Goal: Navigation & Orientation: Find specific page/section

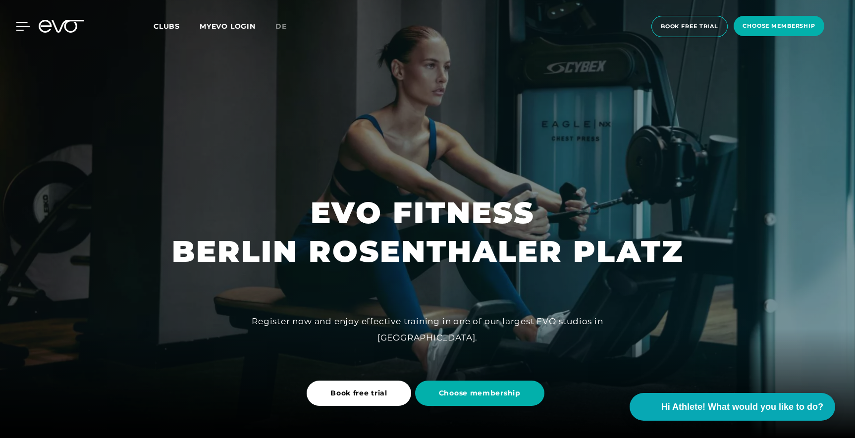
click at [16, 26] on icon at bounding box center [23, 26] width 14 height 9
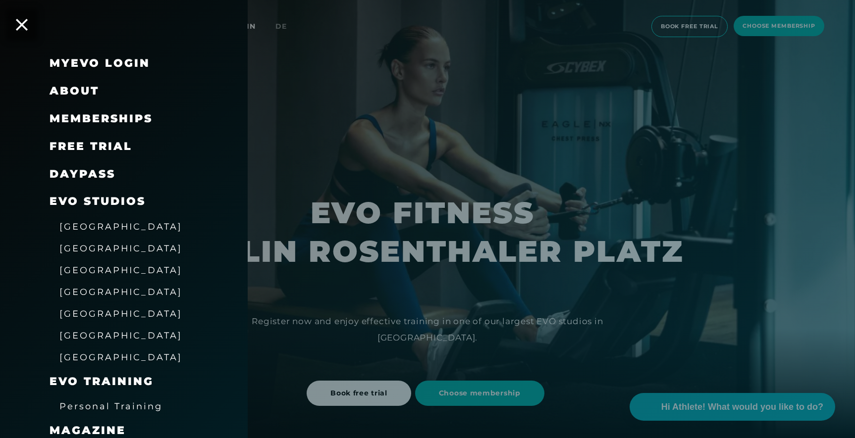
click at [81, 246] on span "[GEOGRAPHIC_DATA]" at bounding box center [120, 248] width 123 height 10
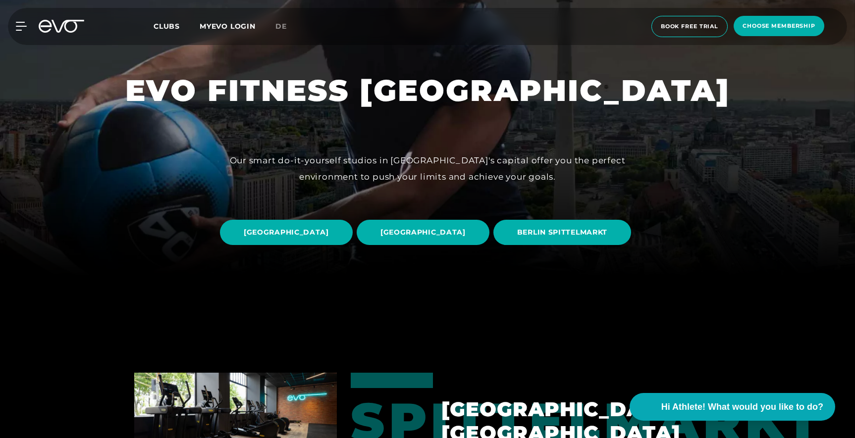
scroll to position [168, 0]
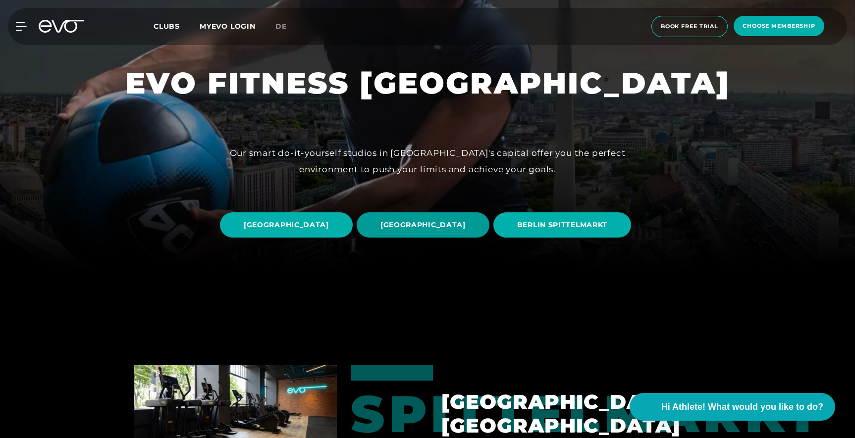
click at [466, 220] on span "[GEOGRAPHIC_DATA]" at bounding box center [422, 225] width 85 height 10
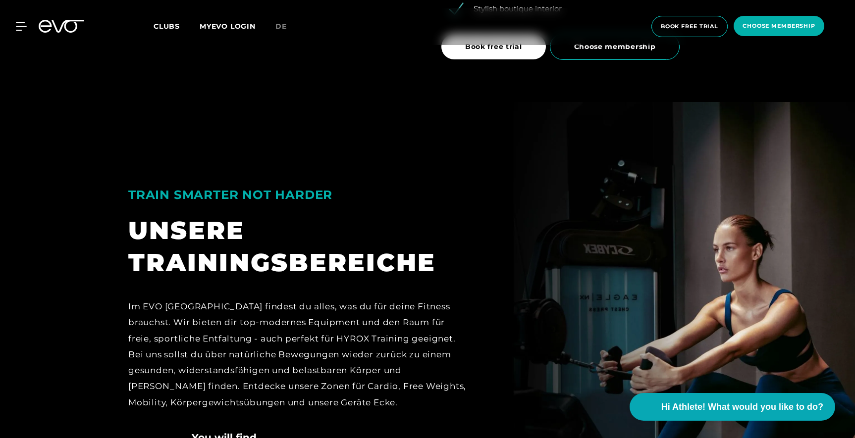
scroll to position [1869, 0]
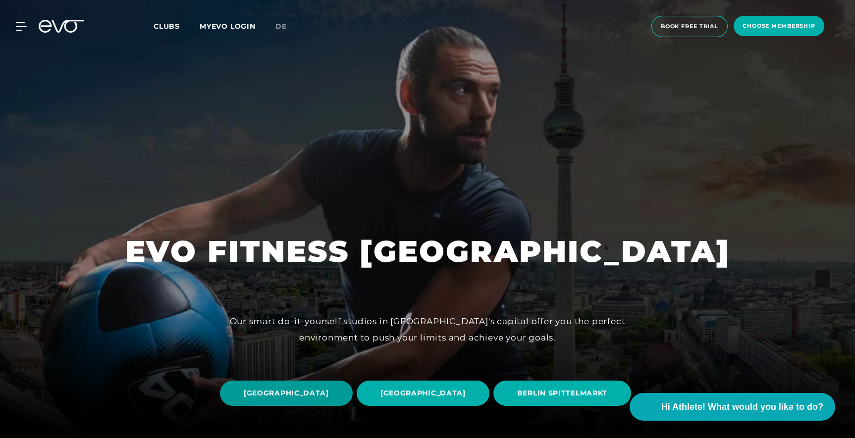
click at [353, 381] on span "[GEOGRAPHIC_DATA]" at bounding box center [286, 393] width 133 height 25
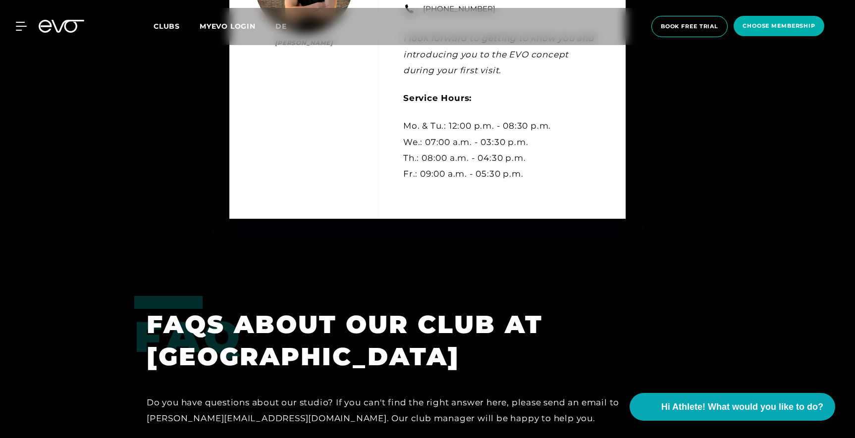
scroll to position [3346, 0]
